Goal: Navigation & Orientation: Understand site structure

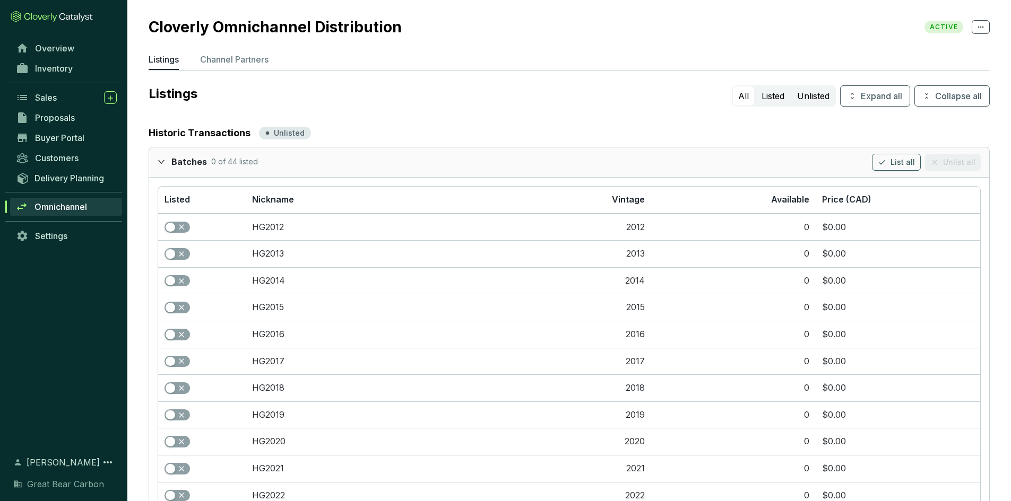
scroll to position [1007, 0]
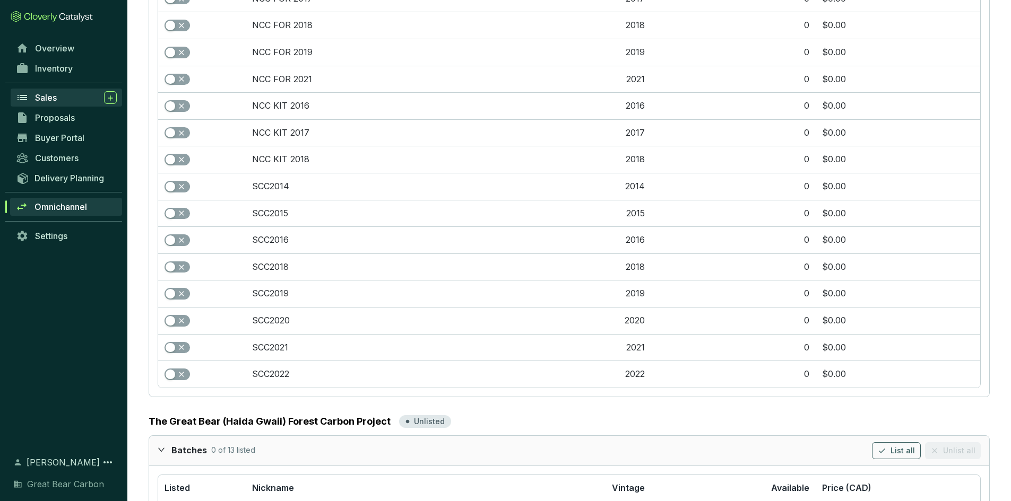
click at [59, 99] on div "Sales" at bounding box center [76, 97] width 82 height 13
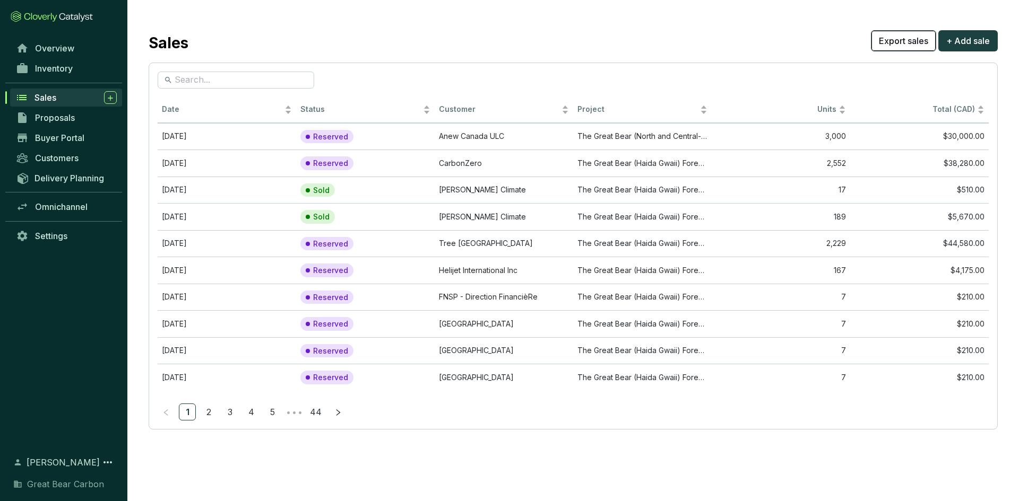
click at [894, 41] on span "Export sales" at bounding box center [902, 40] width 49 height 13
click at [67, 138] on span "Buyer Portal" at bounding box center [59, 138] width 49 height 11
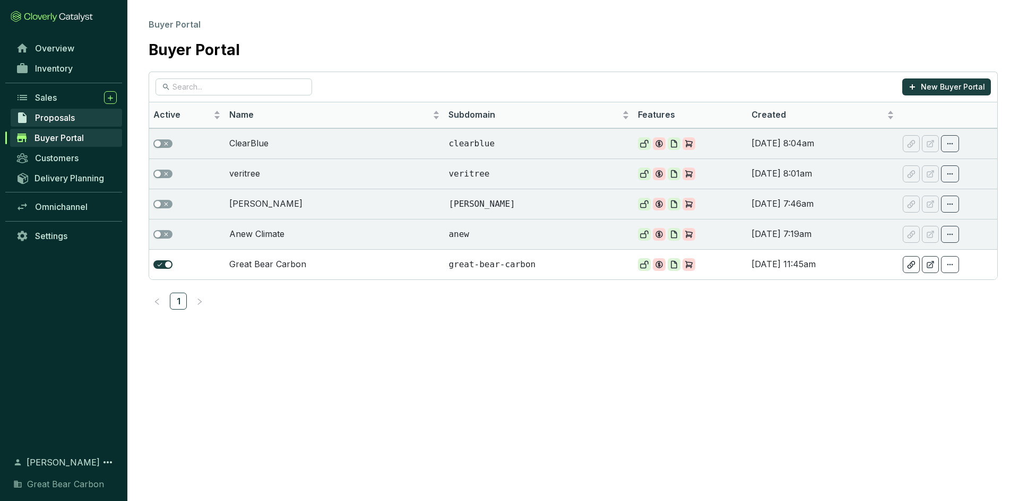
click at [56, 117] on span "Proposals" at bounding box center [55, 117] width 40 height 11
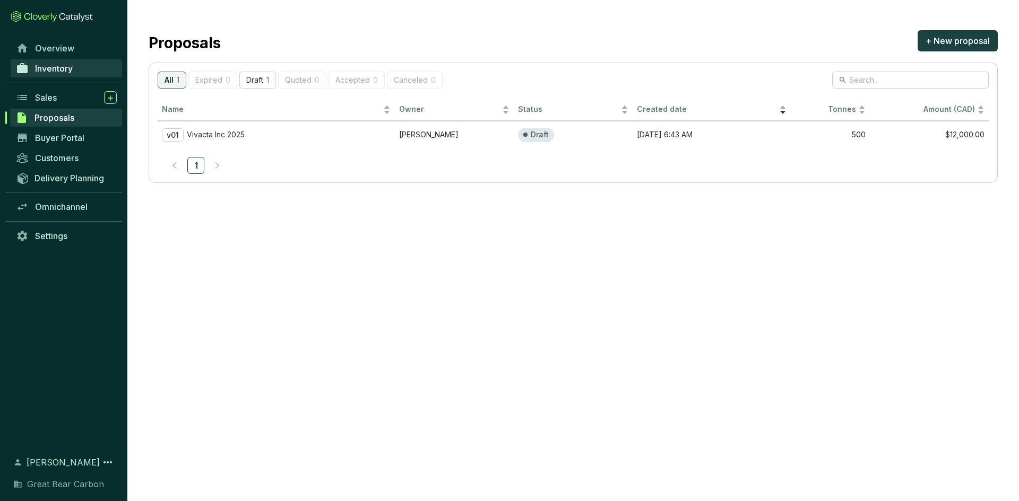
click at [55, 74] on link "Inventory" at bounding box center [66, 68] width 111 height 18
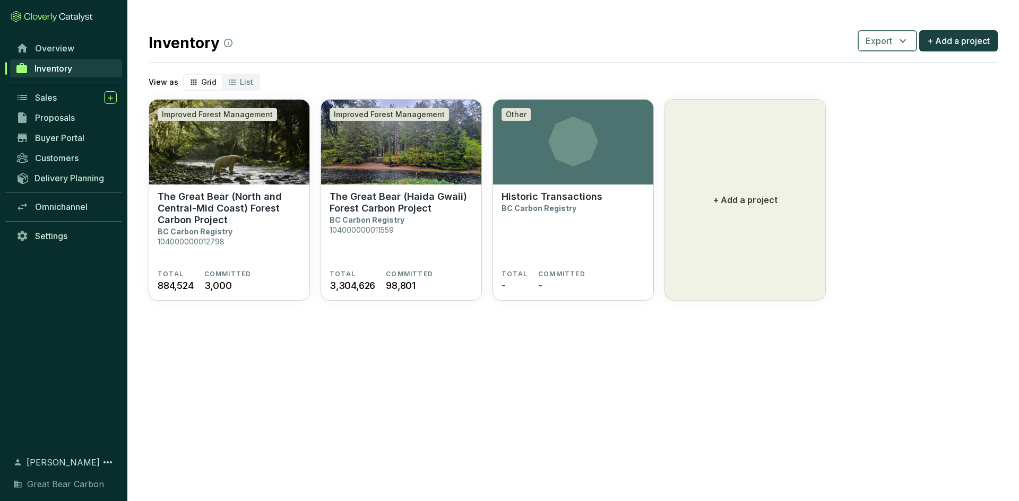
click at [899, 41] on icon "button" at bounding box center [902, 40] width 13 height 13
click at [881, 68] on span "Projects" at bounding box center [887, 65] width 33 height 13
click at [940, 87] on div "View as Grid List" at bounding box center [573, 82] width 849 height 17
click at [909, 43] on button "Export" at bounding box center [886, 40] width 59 height 21
click at [900, 92] on span "Batches" at bounding box center [888, 90] width 32 height 13
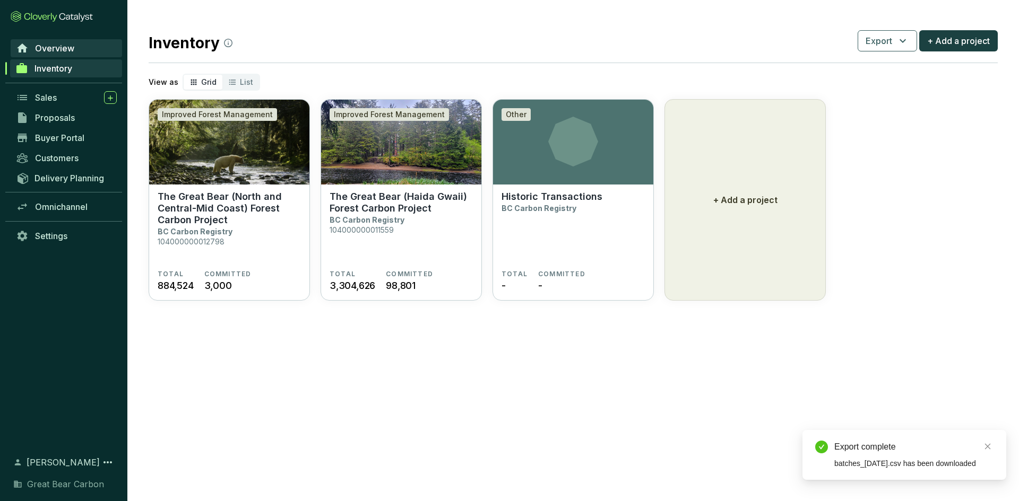
click at [50, 51] on span "Overview" at bounding box center [54, 48] width 39 height 11
